Goal: Task Accomplishment & Management: Manage account settings

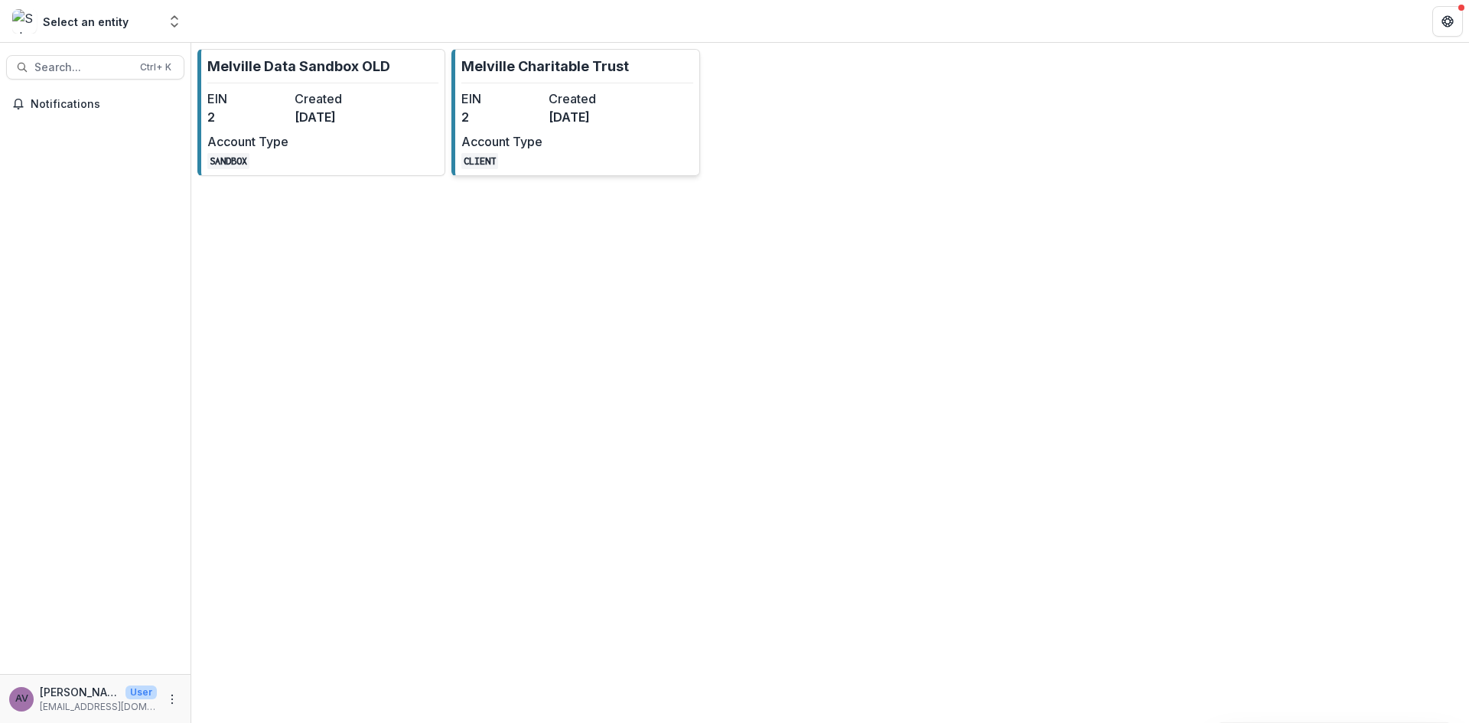
click at [555, 116] on dd "[DATE]" at bounding box center [589, 117] width 81 height 18
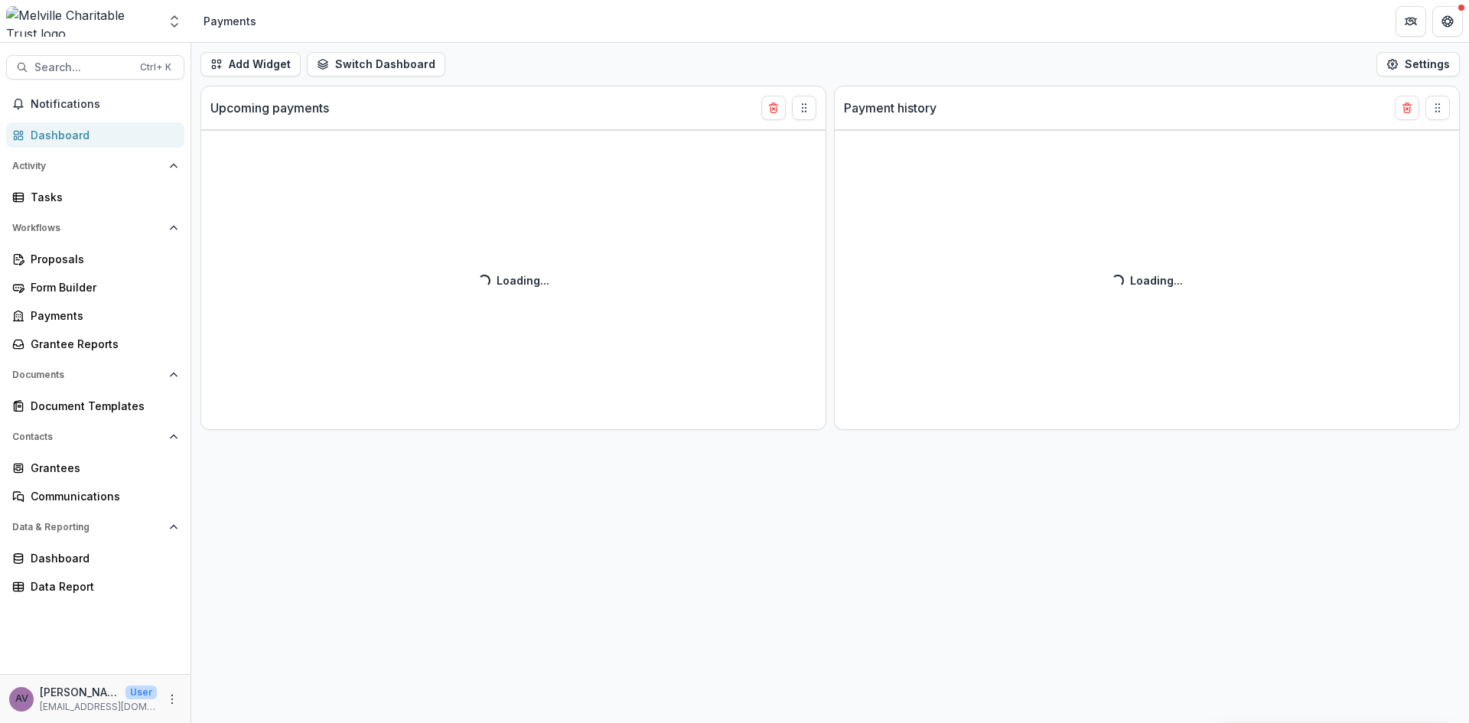
select select "**********"
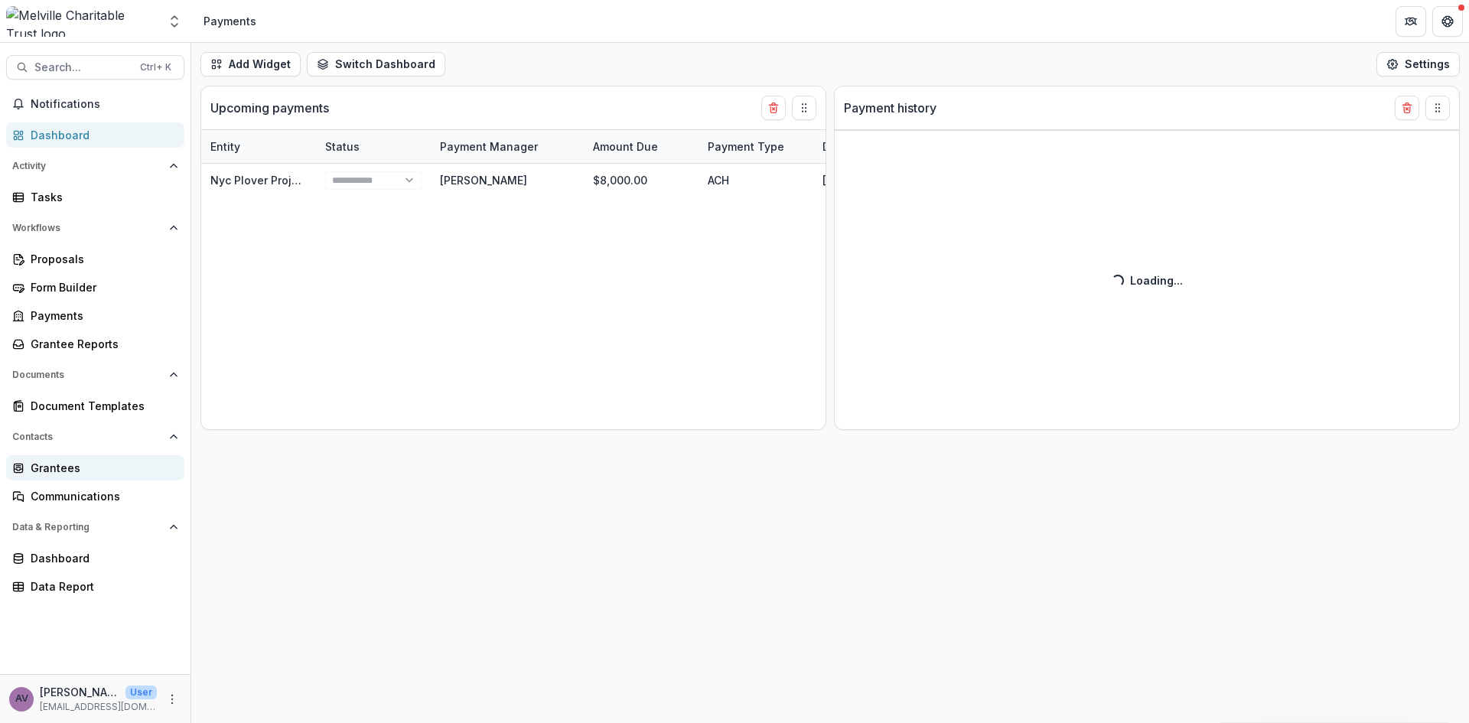
click at [56, 472] on div "Grantees" at bounding box center [102, 468] width 142 height 16
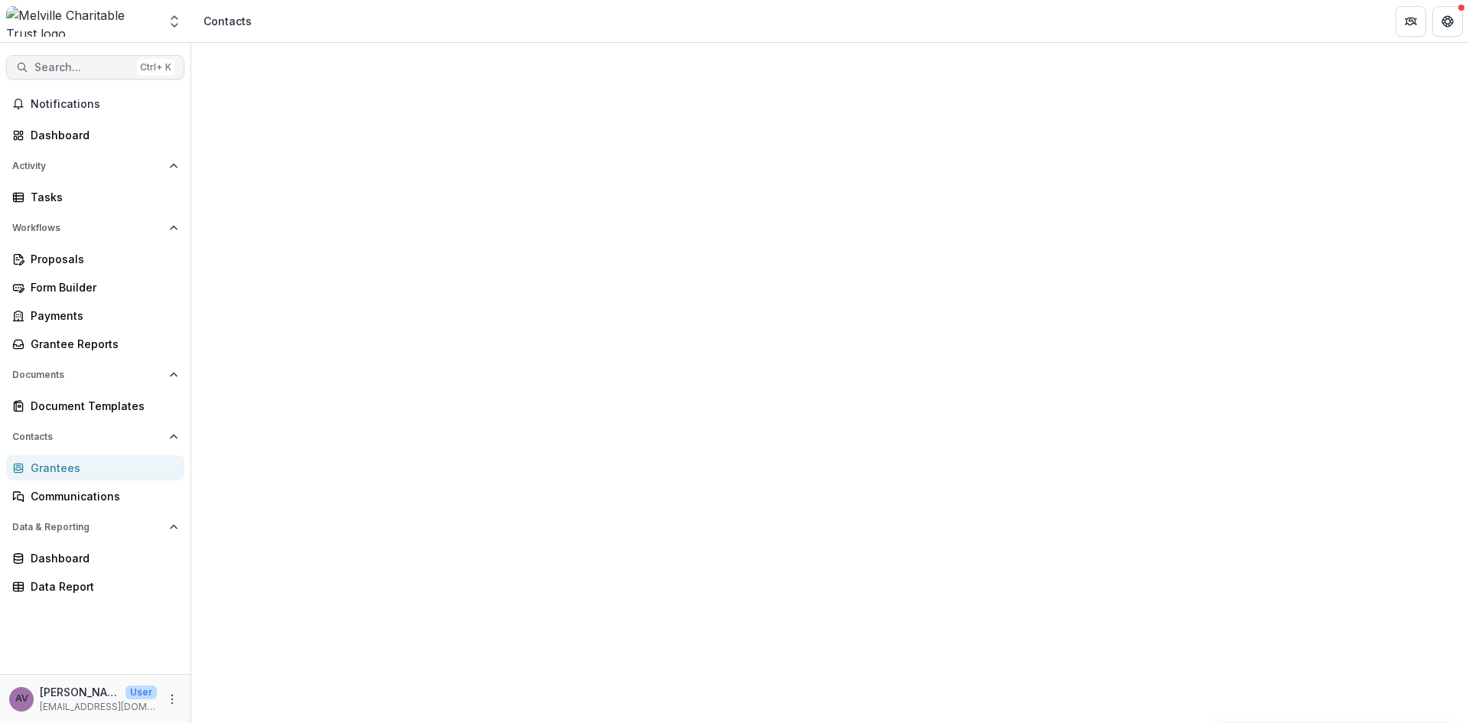
click at [84, 69] on span "Search..." at bounding box center [82, 67] width 96 height 13
type input "********"
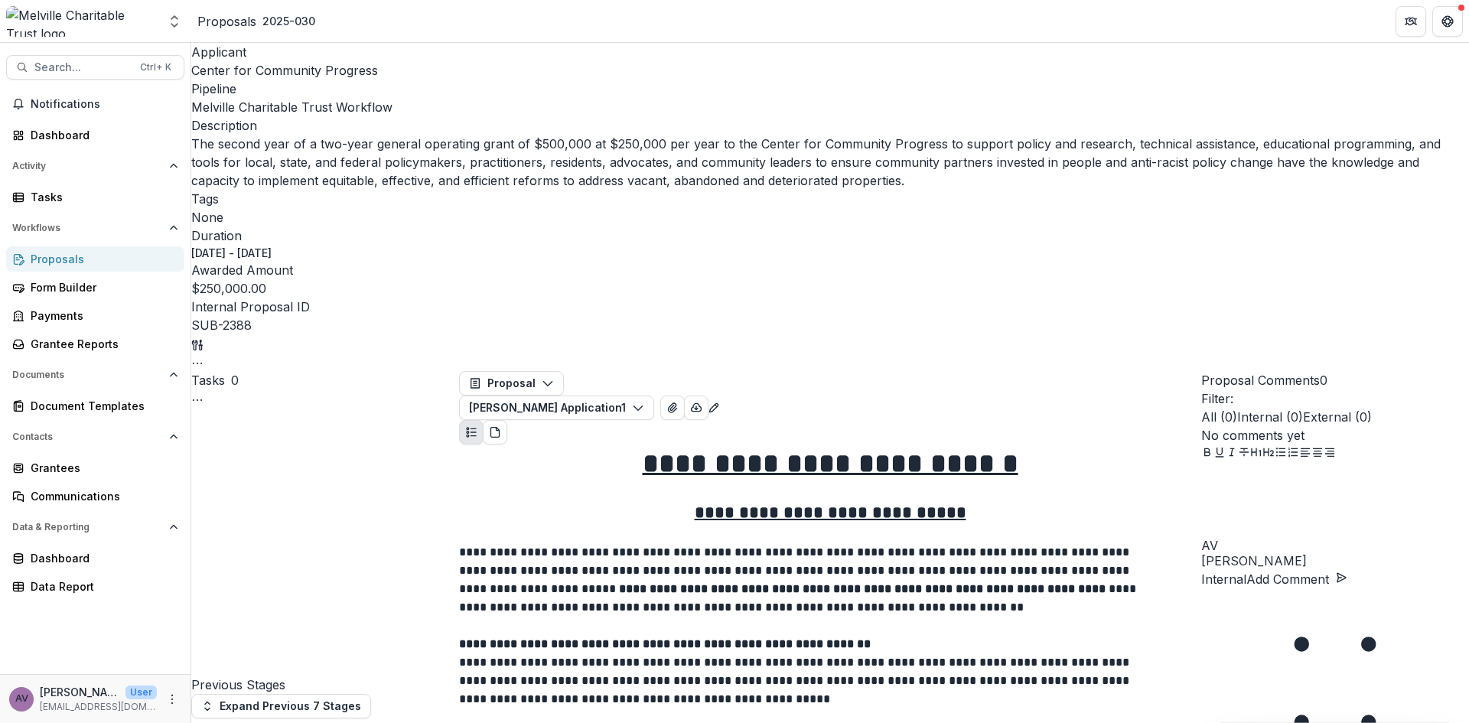
click at [269, 73] on span "Center for Community Progress" at bounding box center [284, 70] width 187 height 15
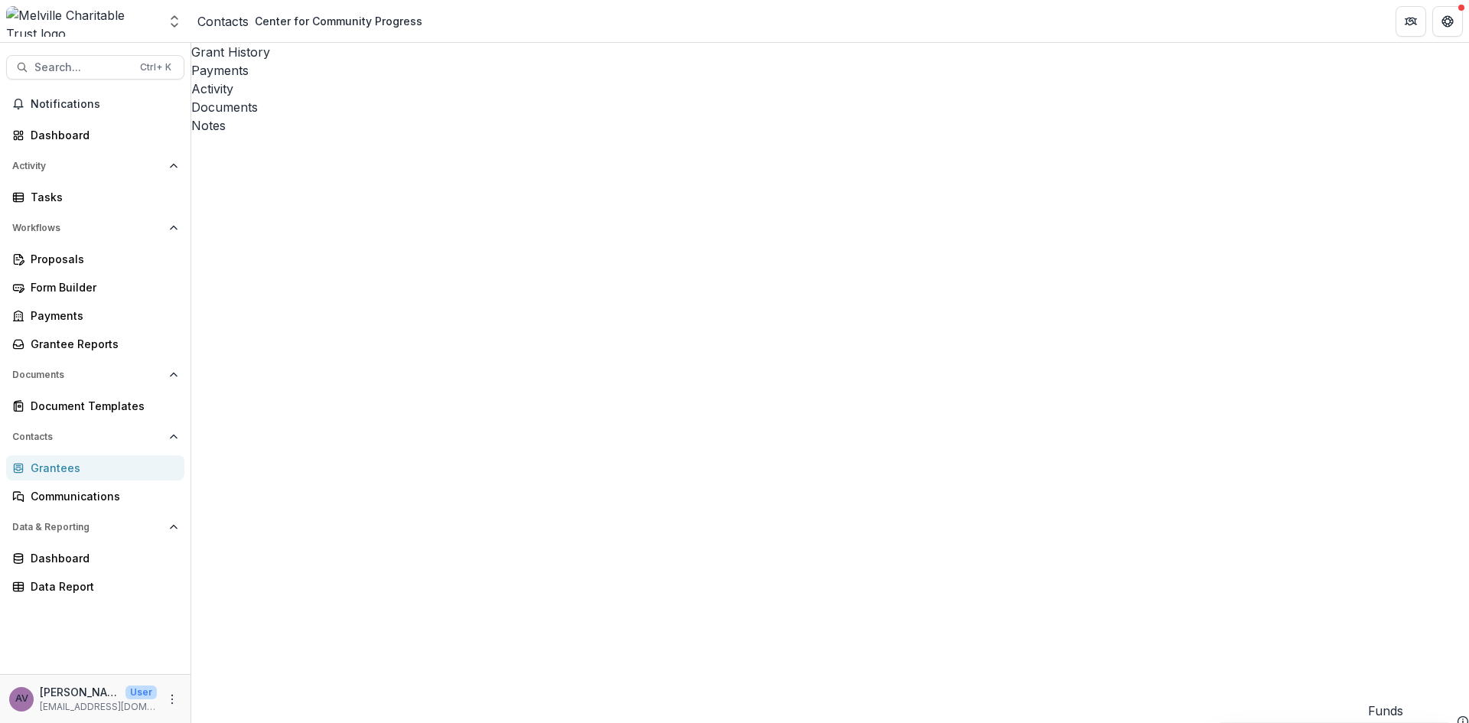
scroll to position [0, 2]
drag, startPoint x: 728, startPoint y: 708, endPoint x: 609, endPoint y: 749, distance: 126.0
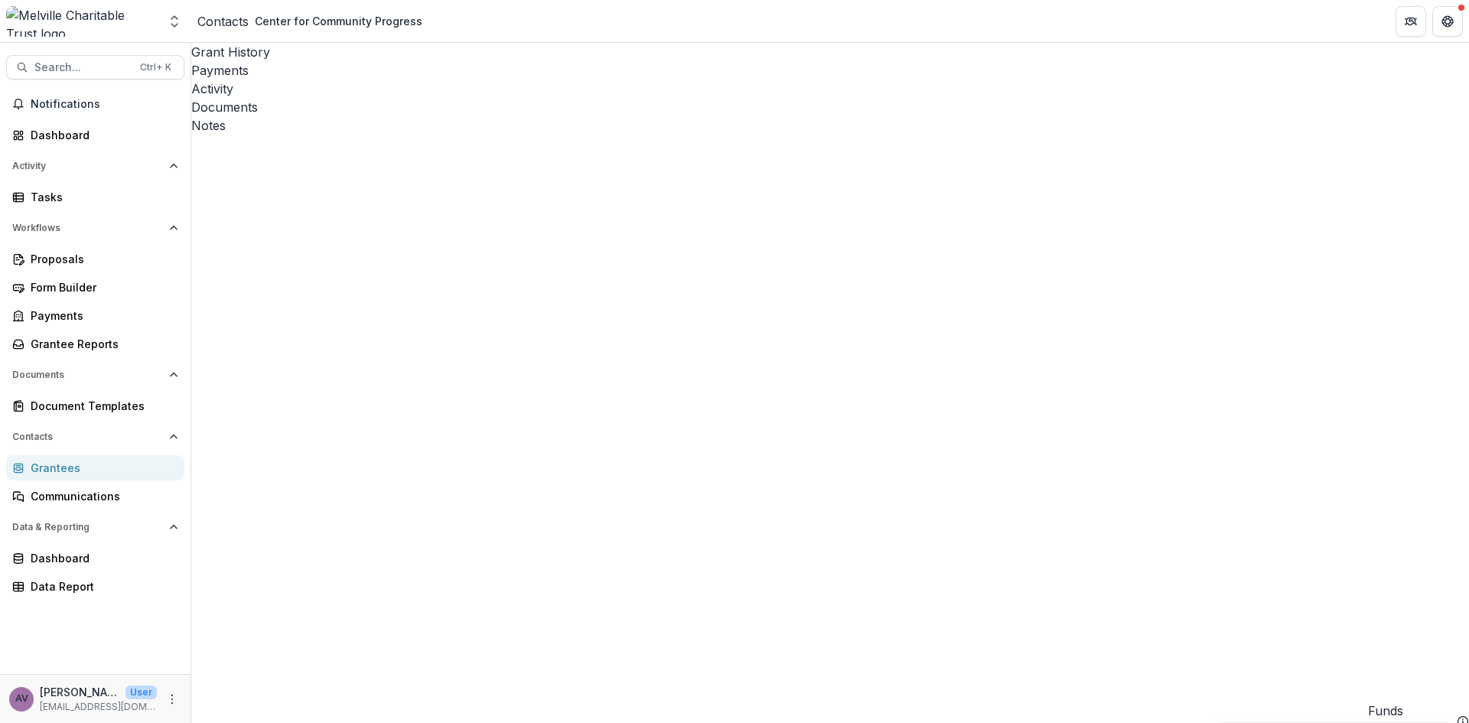
drag, startPoint x: 693, startPoint y: 713, endPoint x: 448, endPoint y: 722, distance: 245.0
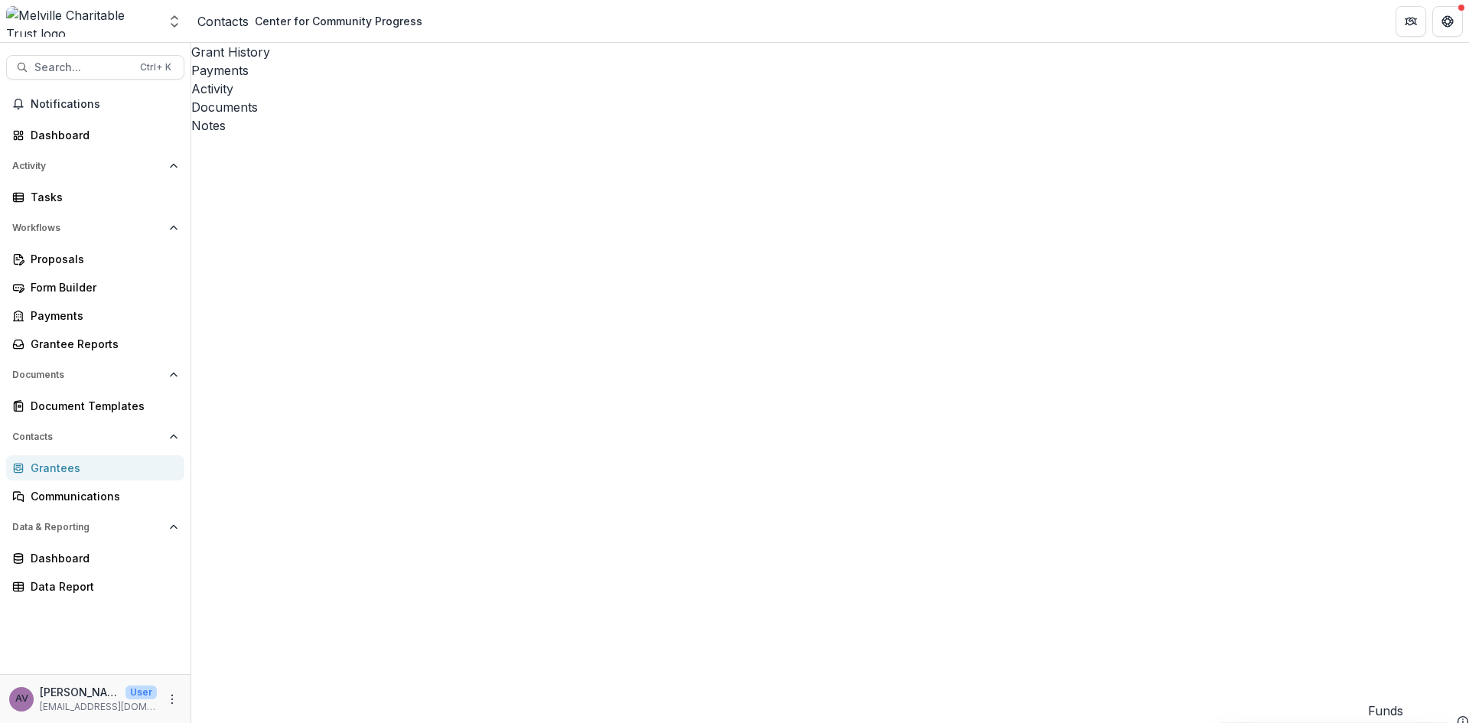
scroll to position [41, 0]
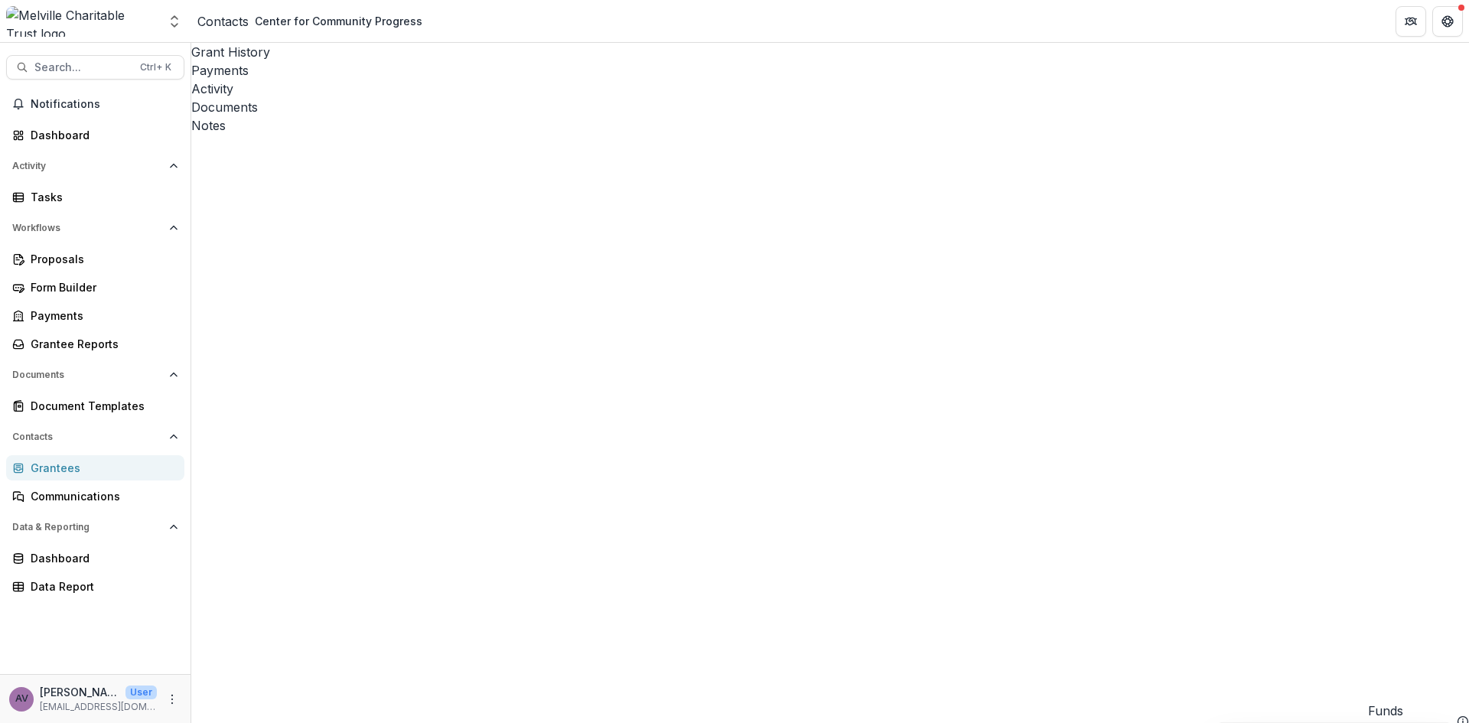
scroll to position [230, 0]
drag, startPoint x: 622, startPoint y: 451, endPoint x: 617, endPoint y: 458, distance: 8.1
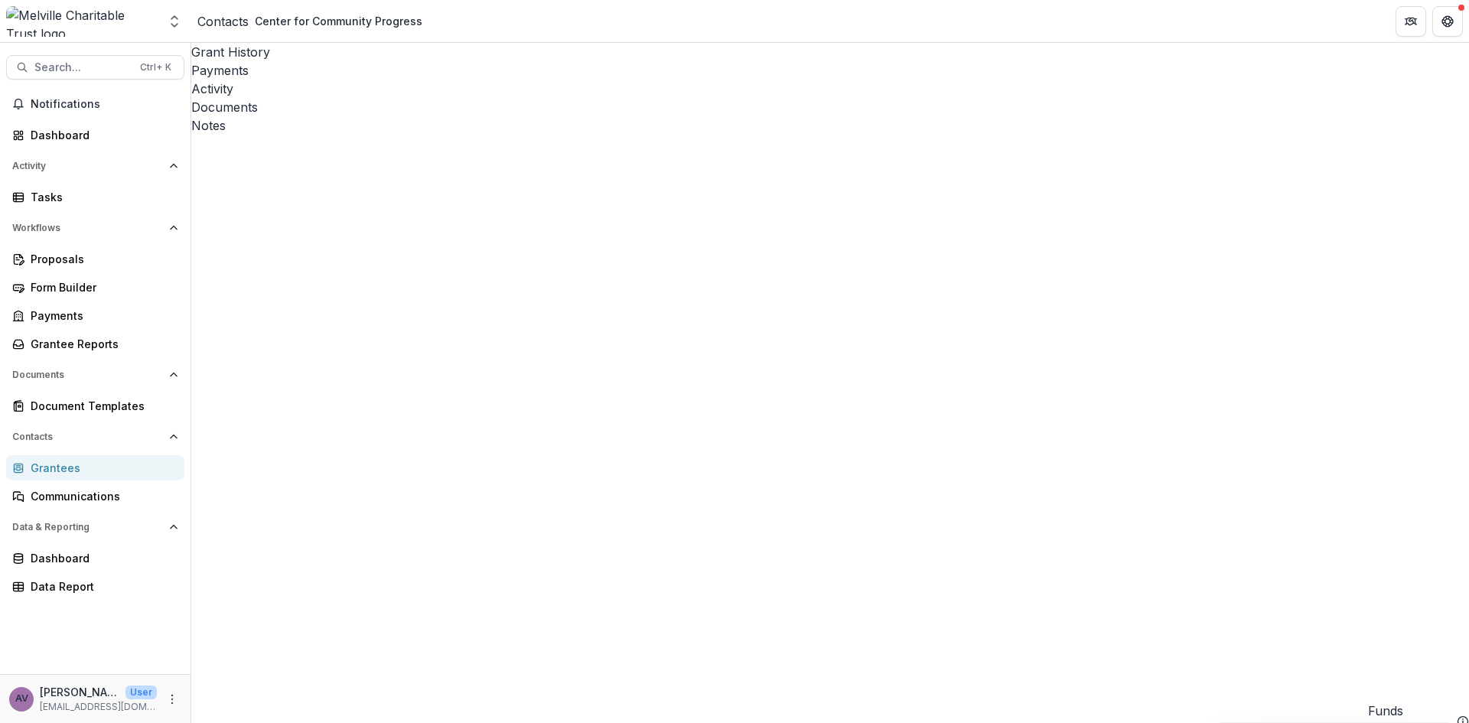
type input "**********"
drag, startPoint x: 541, startPoint y: 158, endPoint x: 458, endPoint y: 152, distance: 83.6
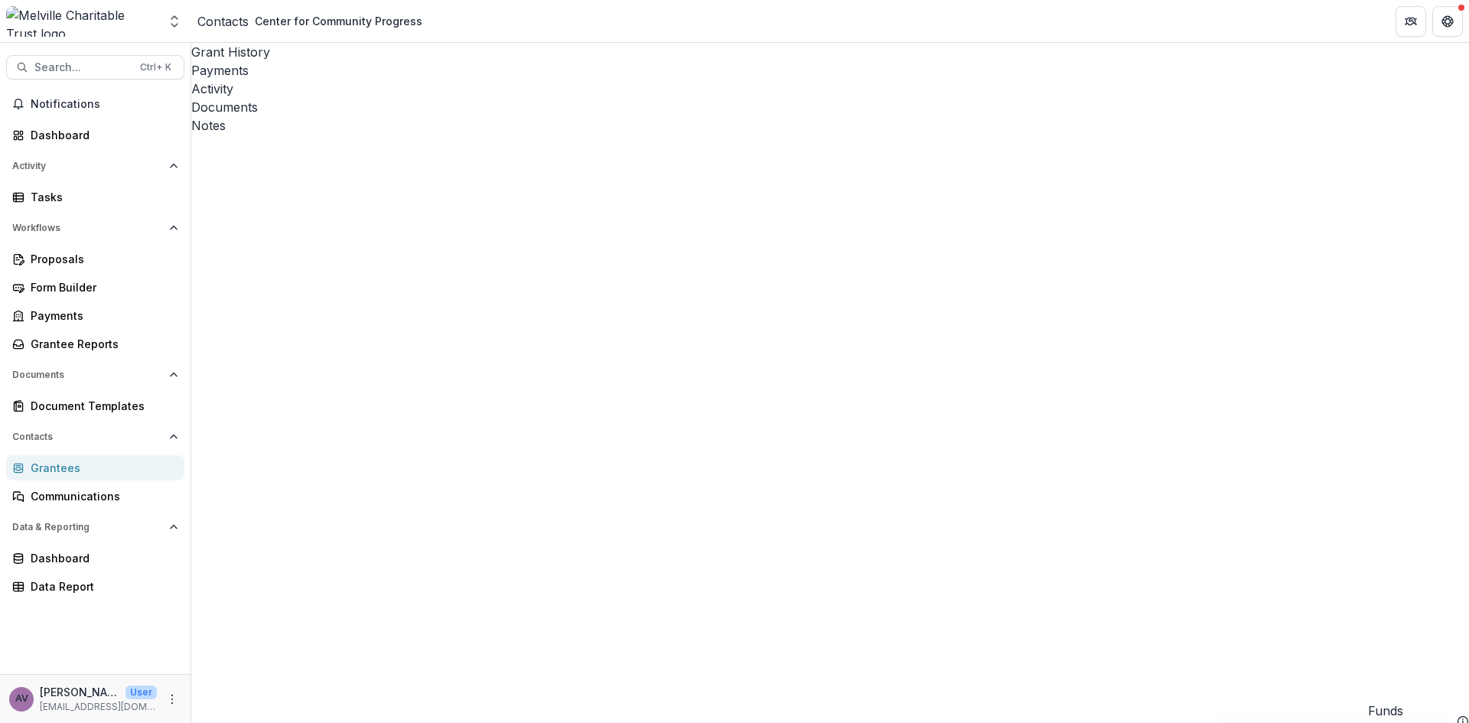
drag, startPoint x: 536, startPoint y: 155, endPoint x: 431, endPoint y: 143, distance: 104.7
drag, startPoint x: 539, startPoint y: 267, endPoint x: 444, endPoint y: 264, distance: 94.2
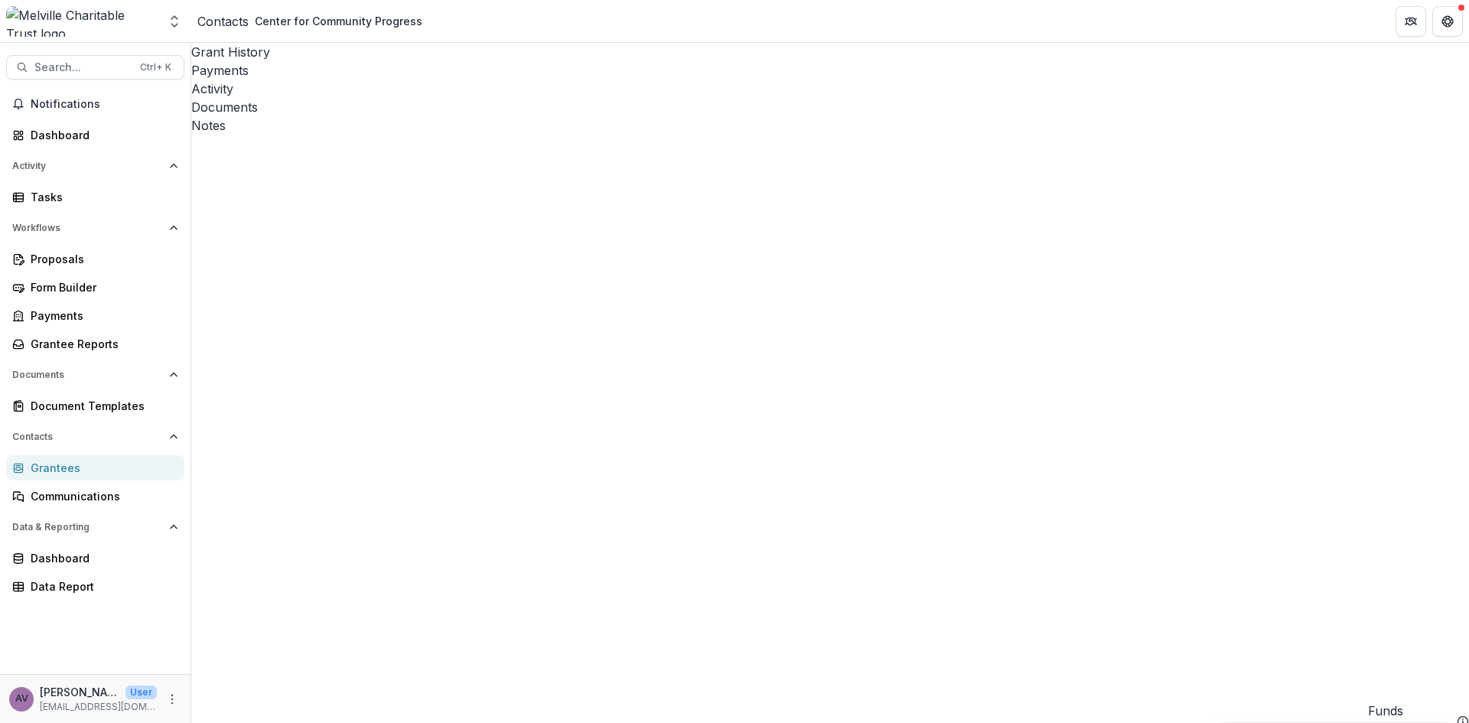
scroll to position [399, 0]
click at [52, 469] on div "Grantees" at bounding box center [102, 468] width 142 height 16
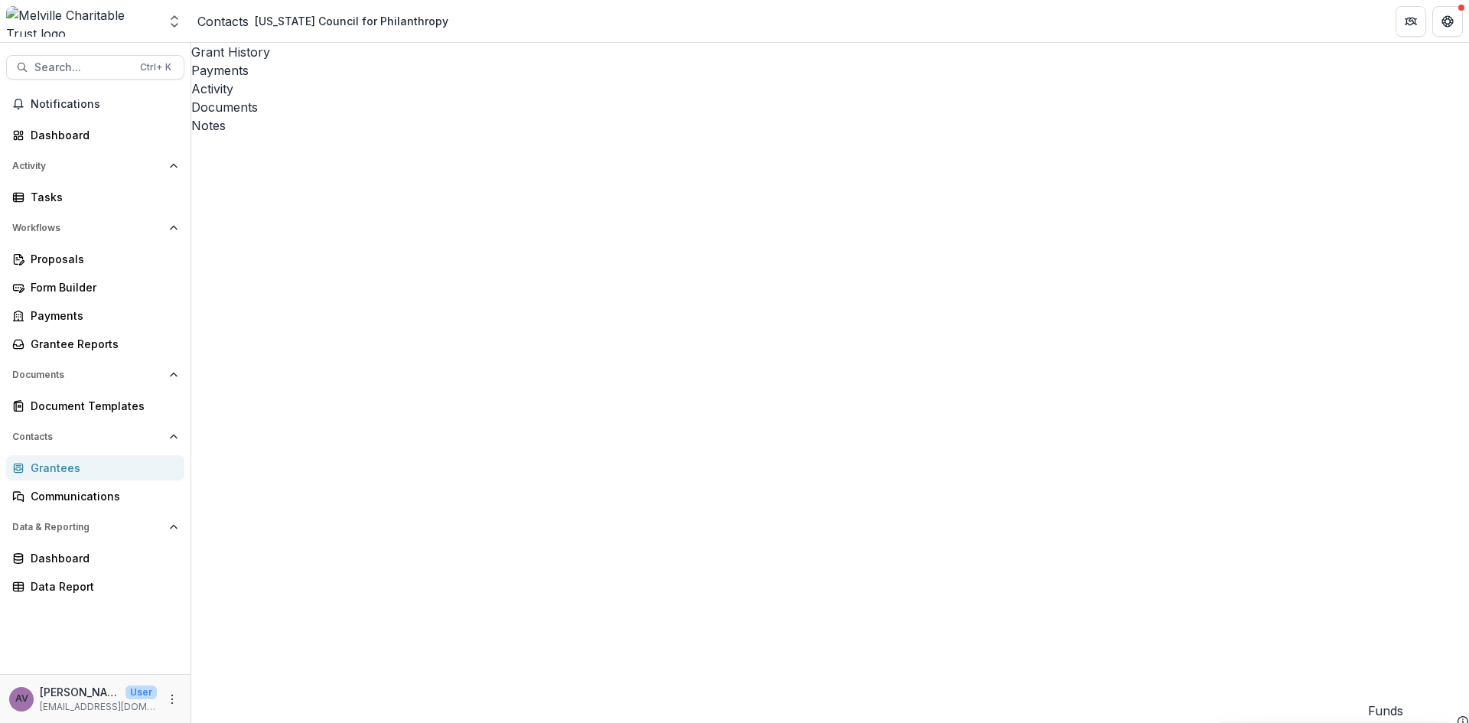
drag, startPoint x: 604, startPoint y: 711, endPoint x: 391, endPoint y: 659, distance: 219.7
drag, startPoint x: 669, startPoint y: 709, endPoint x: 526, endPoint y: 723, distance: 143.7
drag, startPoint x: 507, startPoint y: 721, endPoint x: 679, endPoint y: 712, distance: 171.6
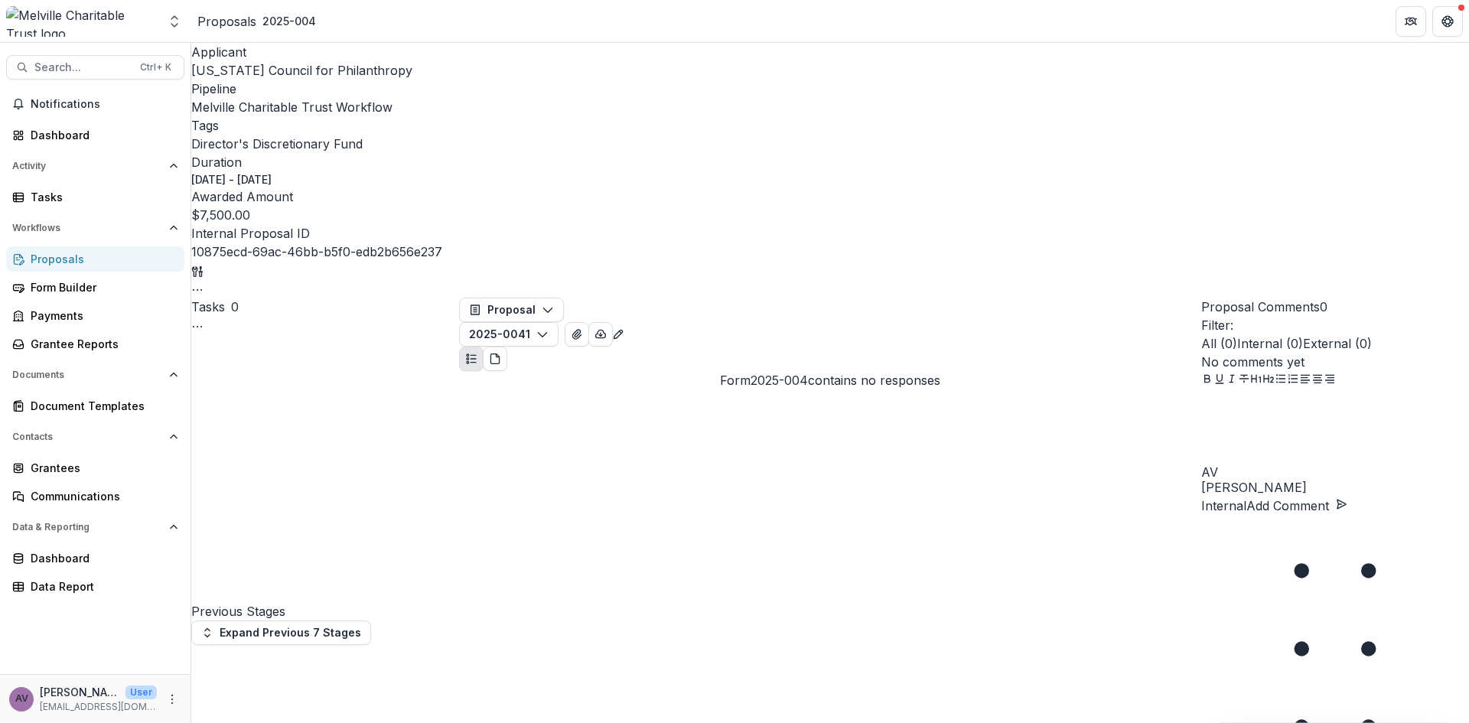
click at [279, 73] on span "[US_STATE] Council for Philanthropy" at bounding box center [301, 70] width 221 height 15
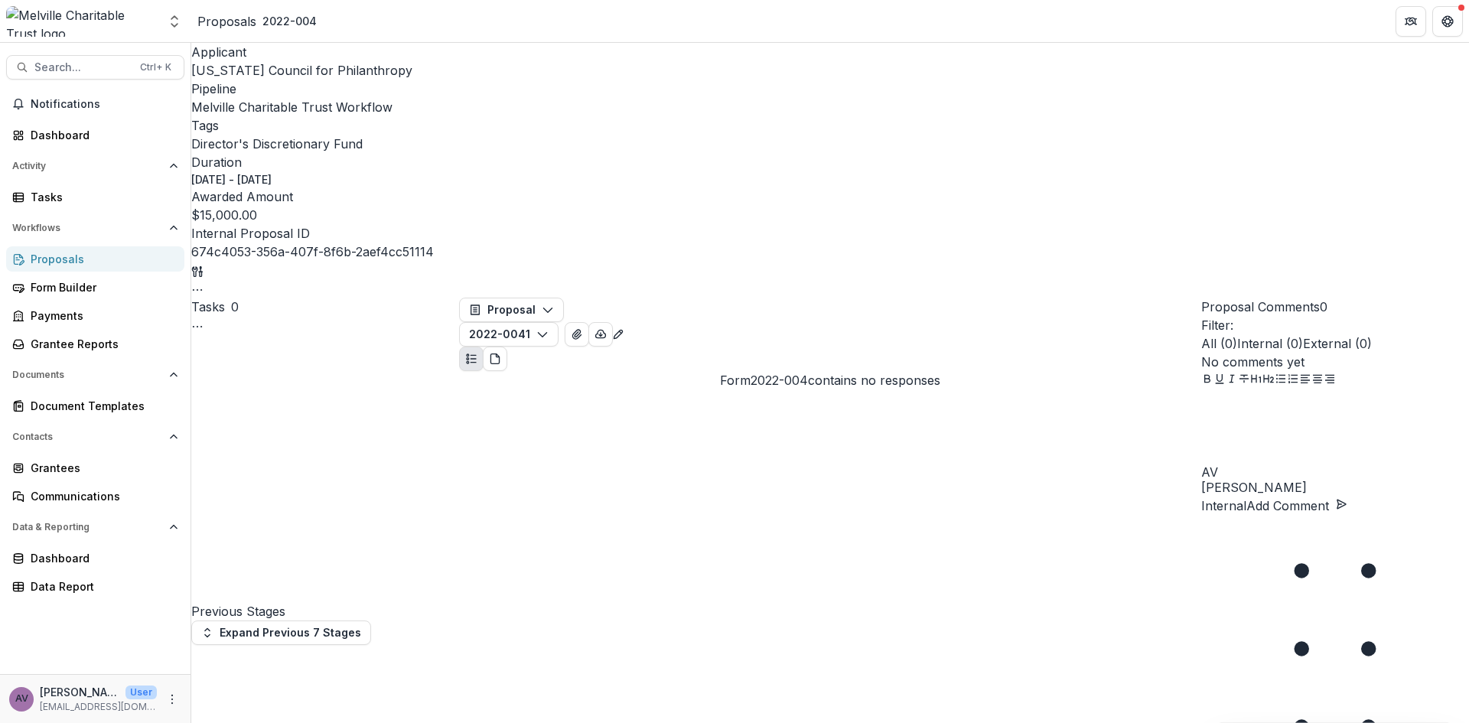
click at [258, 70] on span "[US_STATE] Council for Philanthropy" at bounding box center [301, 70] width 221 height 15
click at [264, 77] on span "[US_STATE] Council for Philanthropy" at bounding box center [301, 70] width 221 height 15
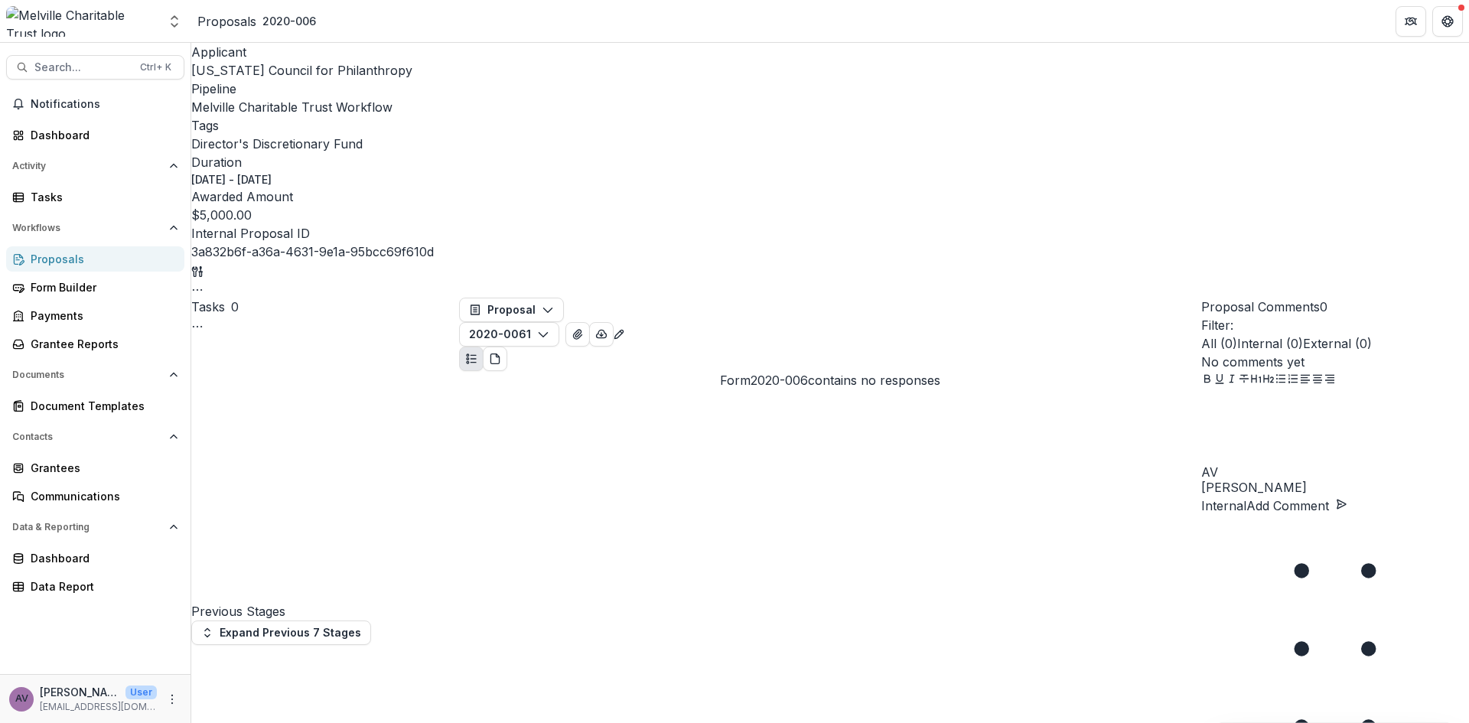
click at [283, 75] on span "[US_STATE] Council for Philanthropy" at bounding box center [301, 70] width 221 height 15
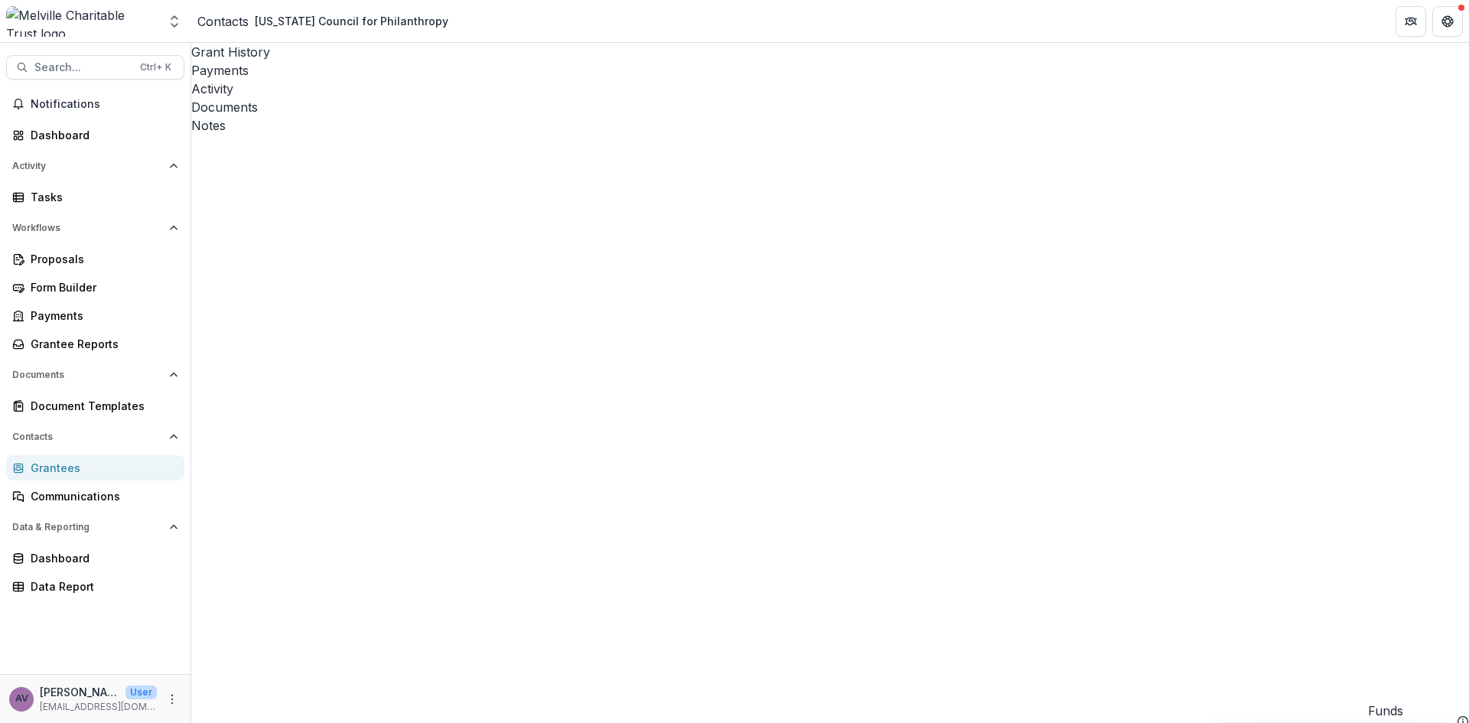
click at [63, 467] on div "Grantees" at bounding box center [102, 468] width 142 height 16
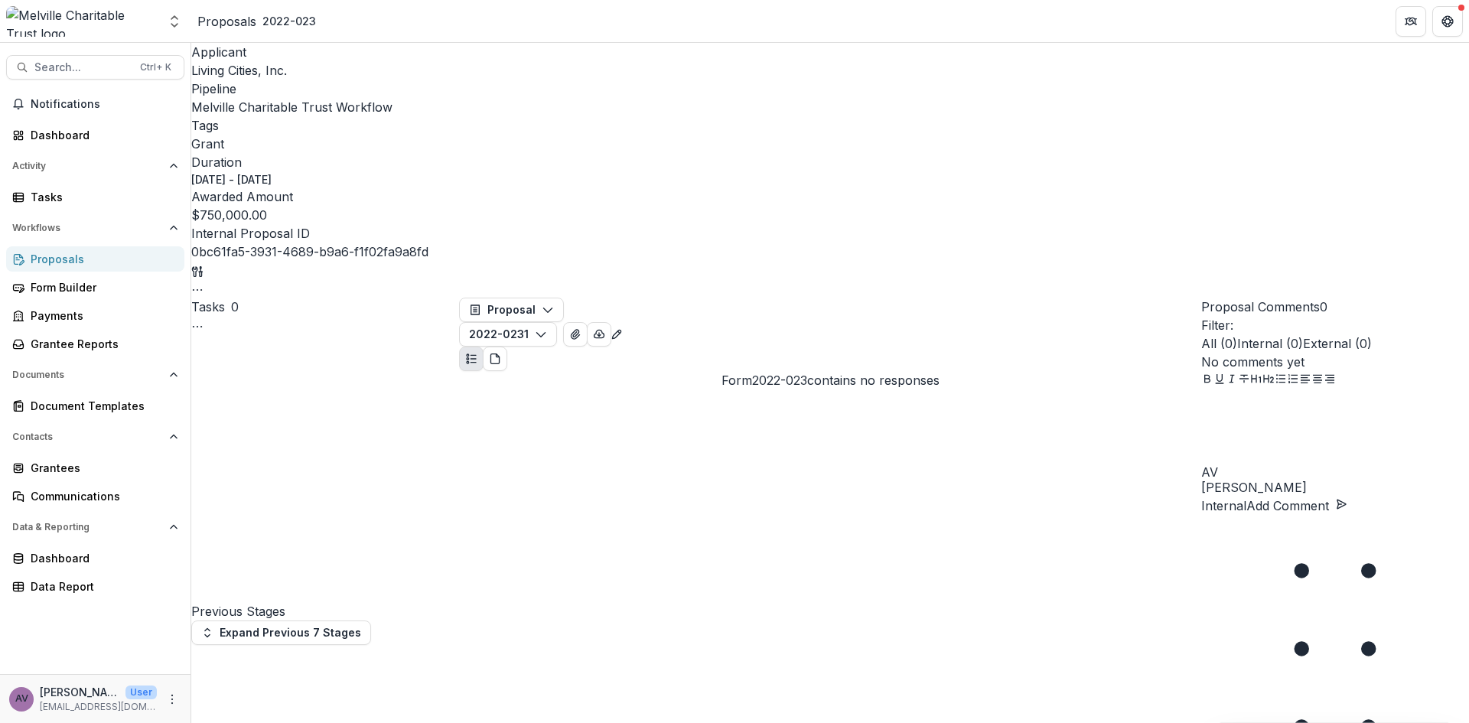
click at [246, 77] on span "Living Cities, Inc." at bounding box center [239, 70] width 96 height 15
